Goal: Task Accomplishment & Management: Manage account settings

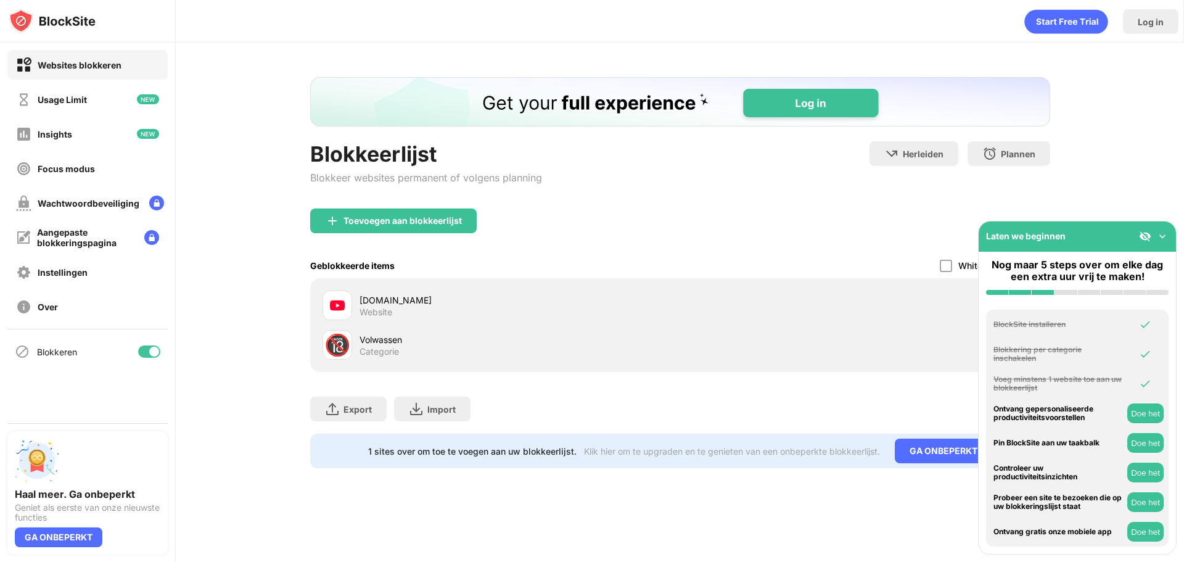
drag, startPoint x: 1165, startPoint y: 237, endPoint x: 1149, endPoint y: 237, distance: 15.4
click at [1165, 237] on img at bounding box center [1162, 236] width 12 height 12
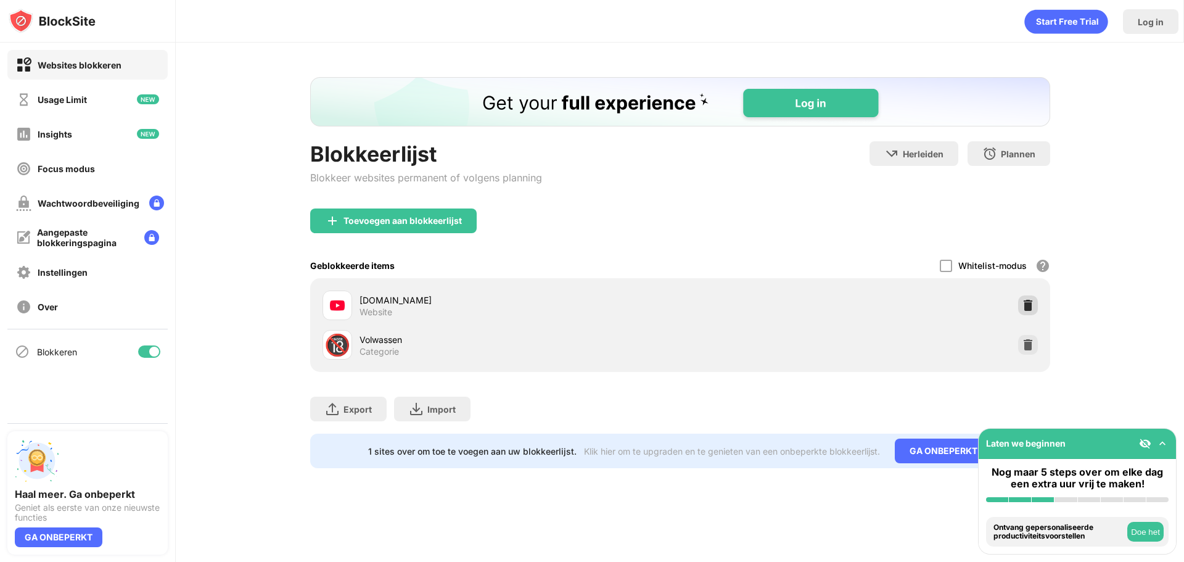
click at [1030, 305] on img at bounding box center [1028, 305] width 12 height 12
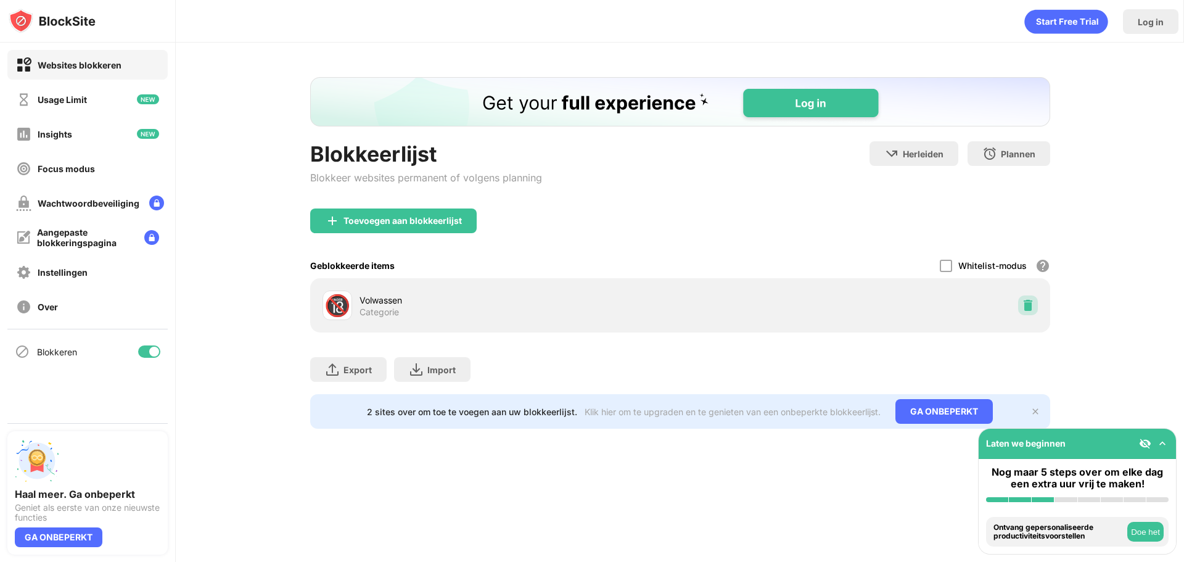
click at [1029, 304] on img at bounding box center [1028, 305] width 12 height 12
